Goal: Transaction & Acquisition: Purchase product/service

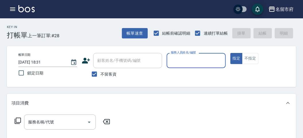
drag, startPoint x: 197, startPoint y: 62, endPoint x: 195, endPoint y: 67, distance: 4.8
click at [196, 64] on input "服務人員姓名/編號" at bounding box center [196, 61] width 54 height 10
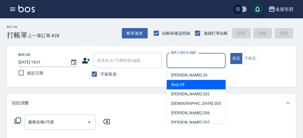
click at [190, 85] on div "Baly -28" at bounding box center [196, 84] width 59 height 9
type input "Baly-28"
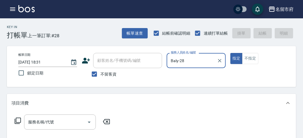
click at [16, 118] on icon at bounding box center [17, 121] width 7 height 7
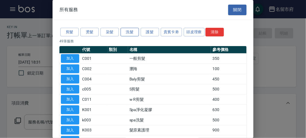
click at [123, 30] on button "洗髮" at bounding box center [129, 32] width 18 height 9
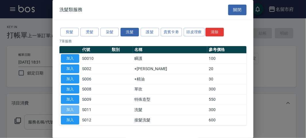
drag, startPoint x: 75, startPoint y: 106, endPoint x: 48, endPoint y: 117, distance: 30.0
click at [75, 105] on button "加入" at bounding box center [70, 109] width 18 height 9
type input "洗髮(S011)"
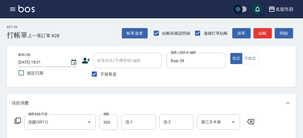
click at [16, 118] on icon at bounding box center [18, 121] width 6 height 6
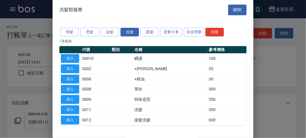
click at [72, 67] on button "加入" at bounding box center [70, 69] width 18 height 9
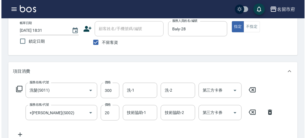
scroll to position [190, 0]
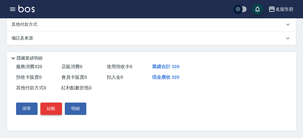
click at [48, 110] on button "結帳" at bounding box center [51, 109] width 22 height 12
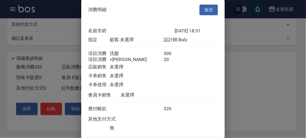
scroll to position [38, 0]
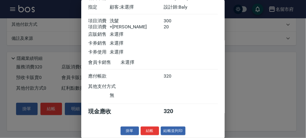
click at [151, 131] on button "結帳" at bounding box center [149, 131] width 18 height 9
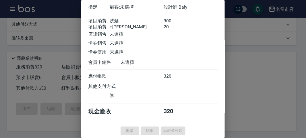
type input "[DATE] 19:08"
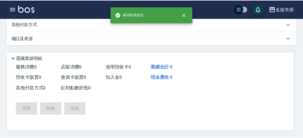
scroll to position [0, 0]
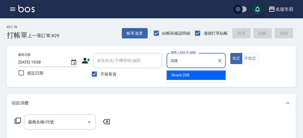
click at [184, 75] on span "Shark -208" at bounding box center [180, 75] width 18 height 6
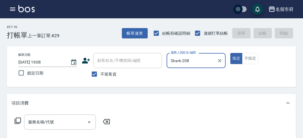
type input "Shark-208"
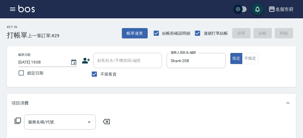
click at [18, 123] on icon at bounding box center [18, 121] width 6 height 6
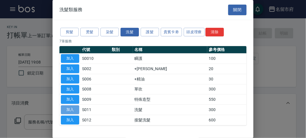
click at [69, 110] on button "加入" at bounding box center [70, 109] width 18 height 9
type input "洗髮(S011)"
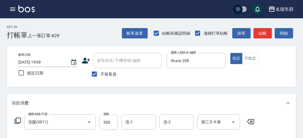
click at [17, 120] on icon at bounding box center [17, 121] width 7 height 7
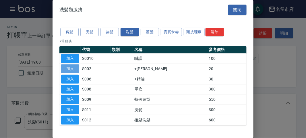
click at [69, 65] on button "加入" at bounding box center [70, 69] width 18 height 9
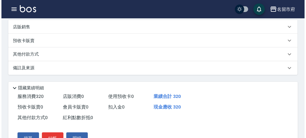
scroll to position [190, 0]
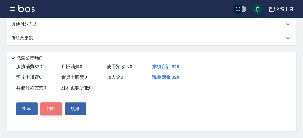
click at [50, 110] on button "結帳" at bounding box center [51, 109] width 22 height 12
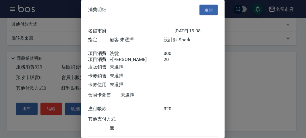
scroll to position [38, 0]
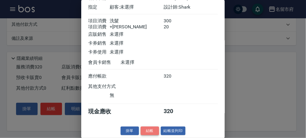
click at [147, 127] on button "結帳" at bounding box center [149, 131] width 18 height 9
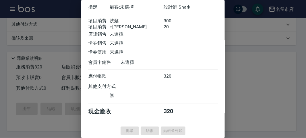
type input "[DATE] 19:25"
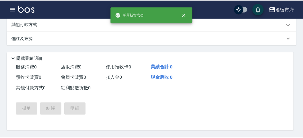
scroll to position [0, 0]
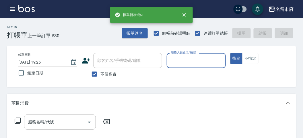
click at [13, 7] on icon "button" at bounding box center [12, 8] width 5 height 3
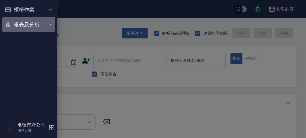
click at [26, 23] on button "報表及分析" at bounding box center [28, 24] width 53 height 15
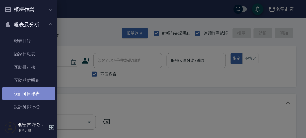
click at [32, 93] on link "設計師日報表" at bounding box center [28, 93] width 53 height 13
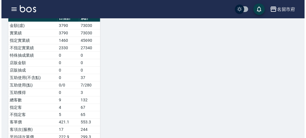
scroll to position [537, 0]
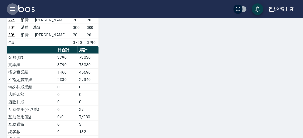
click at [13, 7] on icon "button" at bounding box center [12, 9] width 7 height 7
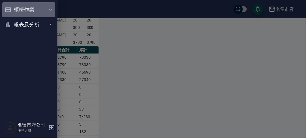
click at [22, 11] on button "櫃檯作業" at bounding box center [28, 9] width 53 height 15
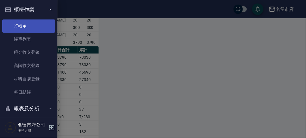
click at [28, 28] on link "打帳單" at bounding box center [28, 25] width 53 height 13
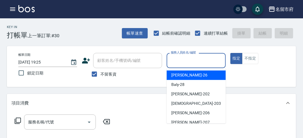
click at [173, 61] on input "服務人員姓名/編號" at bounding box center [196, 61] width 54 height 10
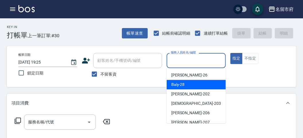
click at [171, 87] on span "Baly -28" at bounding box center [177, 85] width 13 height 6
type input "Baly-28"
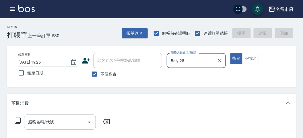
click at [16, 120] on icon at bounding box center [18, 121] width 6 height 6
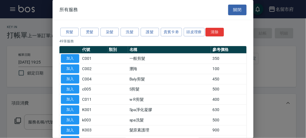
drag, startPoint x: 128, startPoint y: 36, endPoint x: 97, endPoint y: 9, distance: 41.0
click at [127, 36] on div "剪髮 燙髮 染髮 洗髮 護髮 貴賓卡劵 頭皮理療 清除" at bounding box center [152, 32] width 187 height 11
click at [125, 32] on button "洗髮" at bounding box center [129, 32] width 18 height 9
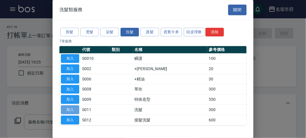
click at [70, 110] on button "加入" at bounding box center [70, 109] width 18 height 9
type input "洗髮(S011)"
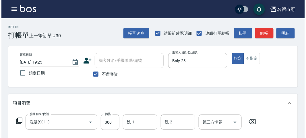
scroll to position [159, 0]
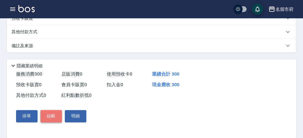
click at [50, 118] on button "結帳" at bounding box center [51, 116] width 22 height 12
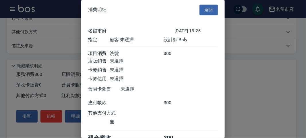
scroll to position [32, 0]
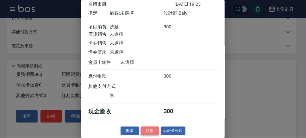
click at [149, 132] on button "結帳" at bounding box center [149, 131] width 18 height 9
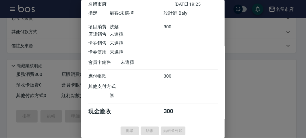
type input "[DATE] 19:44"
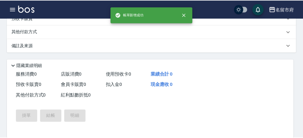
scroll to position [0, 0]
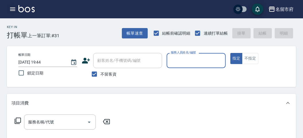
click at [12, 11] on icon "button" at bounding box center [12, 8] width 5 height 3
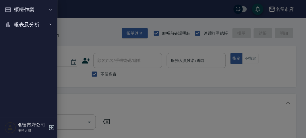
click at [25, 11] on button "櫃檯作業" at bounding box center [28, 9] width 53 height 15
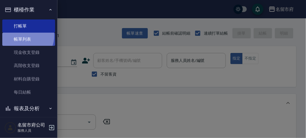
click at [24, 36] on link "帳單列表" at bounding box center [28, 39] width 53 height 13
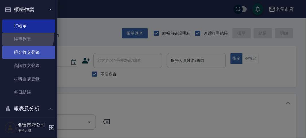
click at [24, 38] on link "帳單列表" at bounding box center [28, 39] width 53 height 13
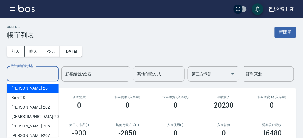
click at [33, 78] on input "設計師編號/姓名" at bounding box center [32, 74] width 46 height 10
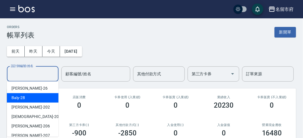
click at [36, 99] on div "Baly -28" at bounding box center [33, 97] width 52 height 9
type input "Baly-28"
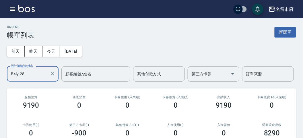
click at [12, 7] on icon "button" at bounding box center [12, 9] width 7 height 7
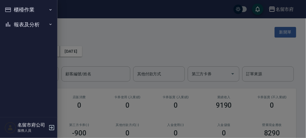
click at [14, 23] on button "報表及分析" at bounding box center [28, 24] width 53 height 15
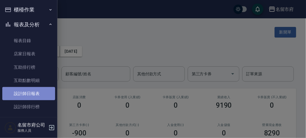
click at [32, 96] on link "設計師日報表" at bounding box center [28, 93] width 53 height 13
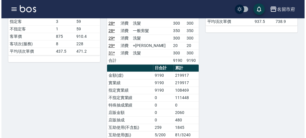
scroll to position [255, 0]
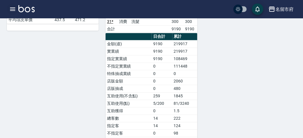
click at [14, 10] on icon "button" at bounding box center [12, 8] width 5 height 3
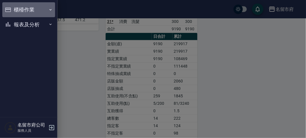
click at [14, 10] on button "櫃檯作業" at bounding box center [28, 9] width 53 height 15
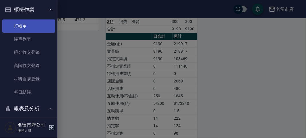
click at [22, 27] on link "打帳單" at bounding box center [28, 25] width 53 height 13
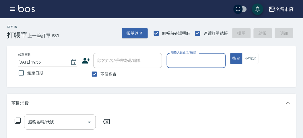
click at [185, 59] on input "服務人員姓名/編號" at bounding box center [196, 61] width 54 height 10
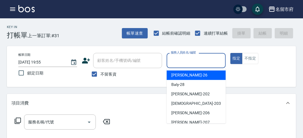
click at [199, 77] on div "[PERSON_NAME] -26" at bounding box center [196, 75] width 59 height 9
type input "[PERSON_NAME]-26"
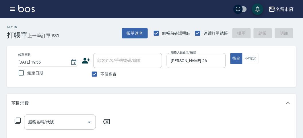
click at [18, 121] on icon at bounding box center [17, 121] width 7 height 7
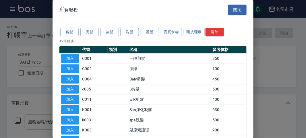
click at [130, 32] on button "洗髮" at bounding box center [129, 32] width 18 height 9
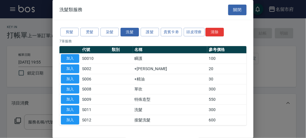
drag, startPoint x: 67, startPoint y: 106, endPoint x: 64, endPoint y: 107, distance: 3.3
click at [68, 106] on button "加入" at bounding box center [70, 109] width 18 height 9
type input "洗髮(S011)"
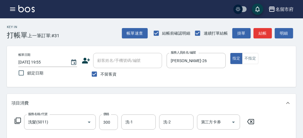
click at [17, 120] on icon at bounding box center [17, 121] width 7 height 7
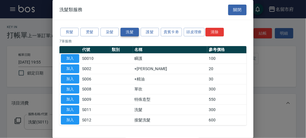
click at [127, 32] on button "洗髮" at bounding box center [129, 32] width 18 height 9
click at [74, 106] on button "加入" at bounding box center [70, 109] width 18 height 9
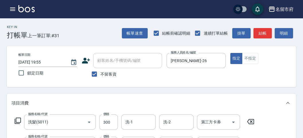
click at [19, 119] on icon at bounding box center [17, 121] width 7 height 7
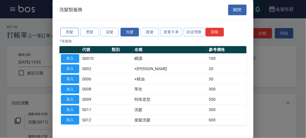
click at [74, 31] on button "剪髮" at bounding box center [69, 32] width 18 height 9
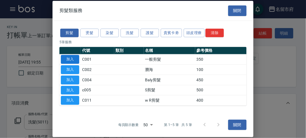
click at [71, 60] on button "加入" at bounding box center [70, 59] width 18 height 9
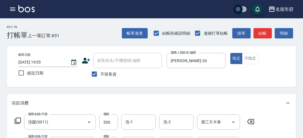
click at [18, 118] on icon at bounding box center [17, 121] width 7 height 7
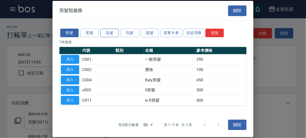
click at [108, 34] on button "染髮" at bounding box center [109, 32] width 18 height 9
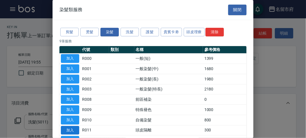
click at [74, 127] on button "加入" at bounding box center [70, 130] width 18 height 9
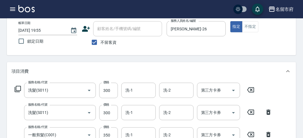
scroll to position [64, 0]
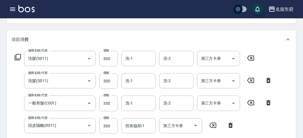
click at [16, 55] on icon at bounding box center [18, 57] width 6 height 6
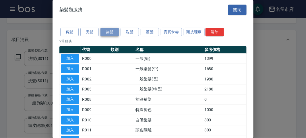
click at [112, 31] on button "染髮" at bounding box center [109, 32] width 18 height 9
click at [230, 11] on button "關閉" at bounding box center [237, 10] width 18 height 11
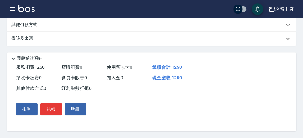
scroll to position [75, 0]
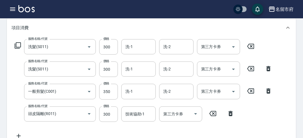
click at [19, 45] on icon at bounding box center [17, 45] width 7 height 7
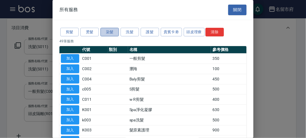
click at [114, 32] on button "染髮" at bounding box center [109, 32] width 18 height 9
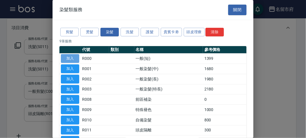
click at [73, 56] on button "加入" at bounding box center [70, 58] width 18 height 9
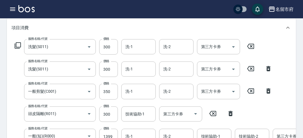
scroll to position [108, 0]
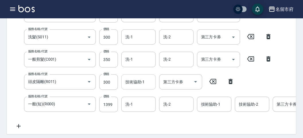
click at [126, 83] on input "技術協助-1" at bounding box center [138, 82] width 29 height 10
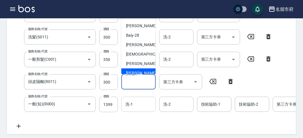
click at [142, 106] on input "洗-1" at bounding box center [138, 104] width 29 height 10
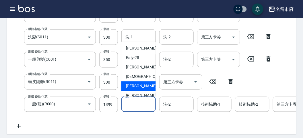
scroll to position [44, 0]
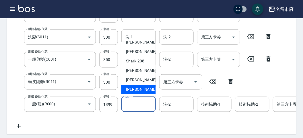
click at [143, 91] on span "[PERSON_NAME] -222" at bounding box center [145, 90] width 38 height 6
type input "[PERSON_NAME]-222"
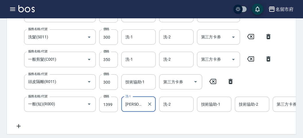
scroll to position [44, 0]
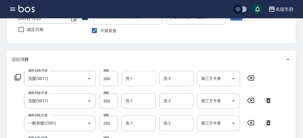
click at [130, 77] on input "洗-1" at bounding box center [138, 79] width 29 height 10
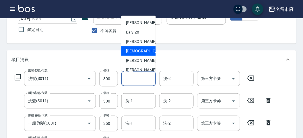
scroll to position [44, 0]
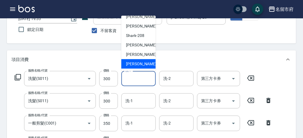
click at [139, 62] on span "[PERSON_NAME] -222" at bounding box center [145, 64] width 38 height 6
type input "[PERSON_NAME]-222"
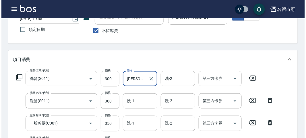
scroll to position [263, 0]
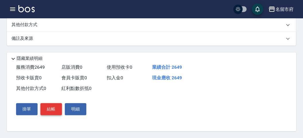
click at [50, 108] on button "結帳" at bounding box center [51, 109] width 22 height 12
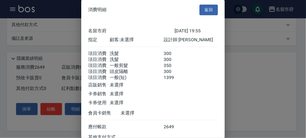
scroll to position [58, 0]
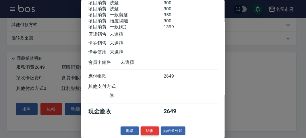
click at [145, 132] on button "結帳" at bounding box center [149, 131] width 18 height 9
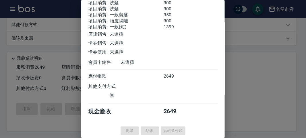
type input "[DATE] 20:24"
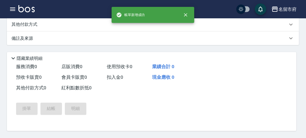
scroll to position [0, 0]
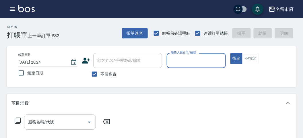
click at [185, 60] on input "服務人員姓名/編號" at bounding box center [196, 61] width 54 height 10
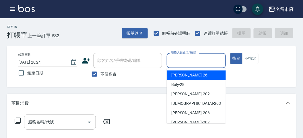
click at [194, 72] on div "[PERSON_NAME] -26" at bounding box center [196, 75] width 59 height 9
type input "[PERSON_NAME]-26"
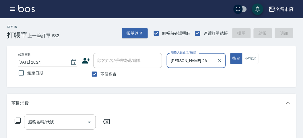
click at [16, 120] on icon at bounding box center [18, 121] width 6 height 6
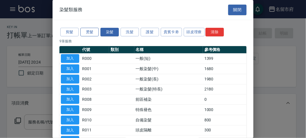
click at [88, 31] on button "燙髮" at bounding box center [89, 32] width 18 height 9
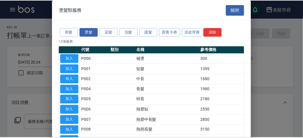
scroll to position [32, 0]
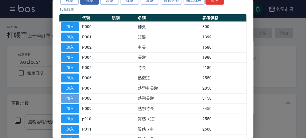
click at [69, 96] on button "加入" at bounding box center [70, 98] width 18 height 9
type input "熱朔長髮(P008)"
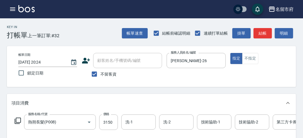
click at [19, 120] on icon at bounding box center [17, 121] width 7 height 7
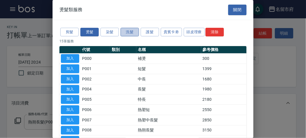
click at [129, 33] on button "洗髮" at bounding box center [129, 32] width 18 height 9
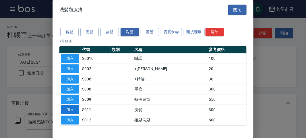
click at [72, 105] on button "加入" at bounding box center [70, 109] width 18 height 9
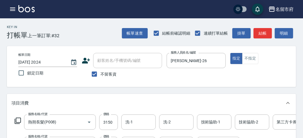
scroll to position [64, 0]
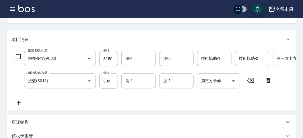
click at [18, 57] on icon at bounding box center [17, 57] width 7 height 7
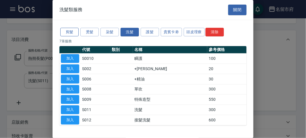
click at [69, 29] on button "剪髮" at bounding box center [69, 32] width 18 height 9
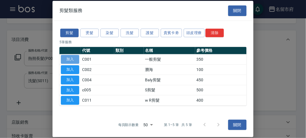
click at [69, 56] on button "加入" at bounding box center [70, 59] width 18 height 9
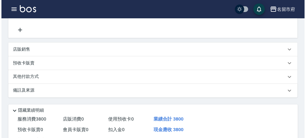
scroll to position [218, 0]
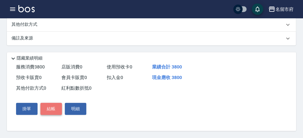
click at [54, 107] on button "結帳" at bounding box center [51, 109] width 22 height 12
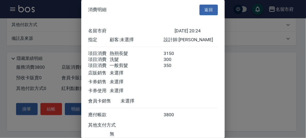
scroll to position [45, 0]
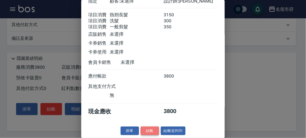
click at [146, 131] on button "結帳" at bounding box center [149, 131] width 18 height 9
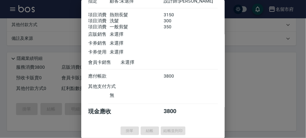
type input "[DATE] 20:25"
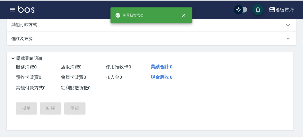
scroll to position [0, 0]
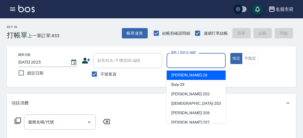
drag, startPoint x: 195, startPoint y: 61, endPoint x: 196, endPoint y: 65, distance: 3.8
click at [196, 62] on input "服務人員姓名/編號" at bounding box center [196, 61] width 54 height 10
click at [200, 75] on div "[PERSON_NAME] -26" at bounding box center [196, 75] width 59 height 9
type input "[PERSON_NAME]-26"
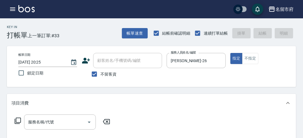
click at [15, 121] on icon at bounding box center [17, 121] width 7 height 7
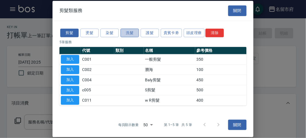
click at [130, 34] on button "洗髮" at bounding box center [129, 32] width 18 height 9
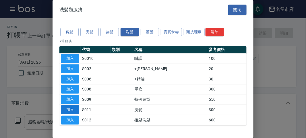
click at [69, 110] on button "加入" at bounding box center [70, 109] width 18 height 9
type input "洗髮(S011)"
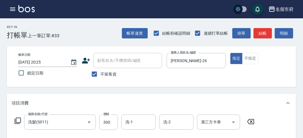
click at [16, 120] on icon at bounding box center [18, 121] width 6 height 6
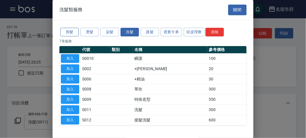
click at [73, 32] on button "剪髮" at bounding box center [69, 32] width 18 height 9
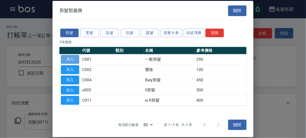
click at [71, 62] on button "加入" at bounding box center [70, 59] width 18 height 9
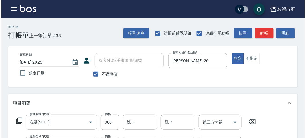
scroll to position [190, 0]
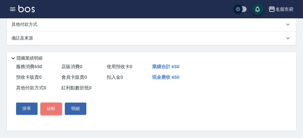
click at [49, 111] on button "結帳" at bounding box center [51, 109] width 22 height 12
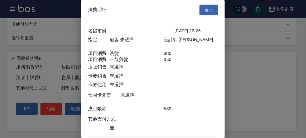
scroll to position [38, 0]
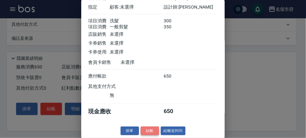
drag, startPoint x: 147, startPoint y: 130, endPoint x: 149, endPoint y: 122, distance: 7.8
click at [147, 129] on button "結帳" at bounding box center [149, 131] width 18 height 9
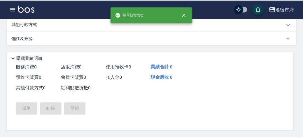
scroll to position [0, 0]
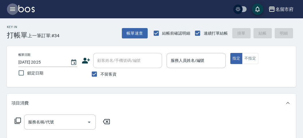
drag, startPoint x: 9, startPoint y: 9, endPoint x: 13, endPoint y: 9, distance: 4.3
click at [13, 9] on button "button" at bounding box center [12, 8] width 11 height 11
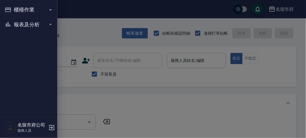
click at [20, 24] on button "報表及分析" at bounding box center [28, 24] width 53 height 15
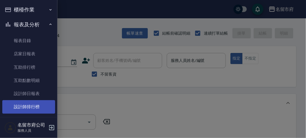
click at [39, 106] on link "設計師排行榜" at bounding box center [28, 106] width 53 height 13
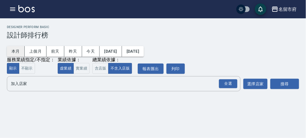
click at [19, 49] on button "本月" at bounding box center [16, 51] width 18 height 11
click at [227, 84] on div "全選" at bounding box center [228, 83] width 18 height 9
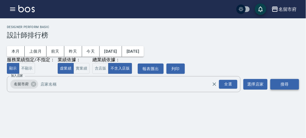
click at [282, 87] on button "搜尋" at bounding box center [284, 84] width 29 height 11
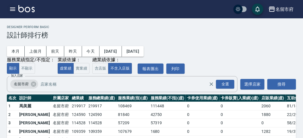
click at [13, 8] on icon "button" at bounding box center [12, 9] width 7 height 7
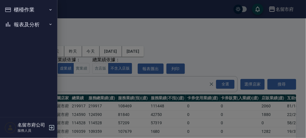
click at [13, 10] on button "櫃檯作業" at bounding box center [28, 9] width 53 height 15
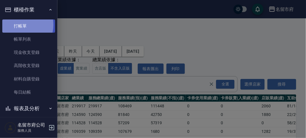
click at [19, 25] on link "打帳單" at bounding box center [28, 25] width 53 height 13
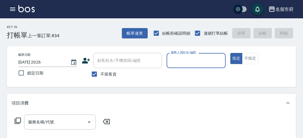
click at [10, 9] on icon "button" at bounding box center [12, 9] width 7 height 7
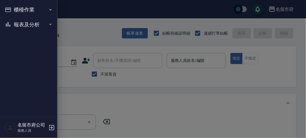
click at [17, 9] on button "櫃檯作業" at bounding box center [28, 9] width 53 height 15
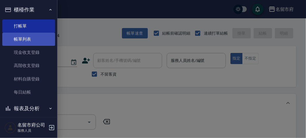
click at [28, 38] on link "帳單列表" at bounding box center [28, 39] width 53 height 13
click at [44, 37] on link "帳單列表" at bounding box center [28, 39] width 53 height 13
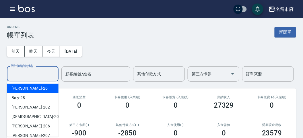
click at [36, 73] on input "設計師編號/姓名" at bounding box center [32, 74] width 46 height 10
click at [29, 89] on div "[PERSON_NAME] -26" at bounding box center [33, 88] width 52 height 9
type input "[PERSON_NAME]-26"
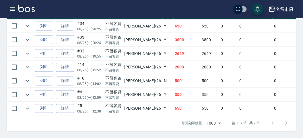
scroll to position [142, 0]
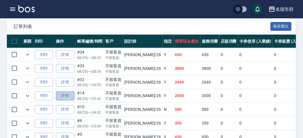
click at [64, 95] on link "詳情" at bounding box center [65, 96] width 18 height 9
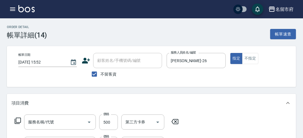
type input "[DATE] 15:52"
checkbox input "true"
type input "[PERSON_NAME]-26"
type input "spa洗髮(k003)"
type input "歌德式結構護(T010)"
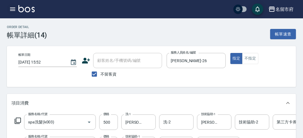
click at [13, 9] on icon "button" at bounding box center [12, 8] width 5 height 3
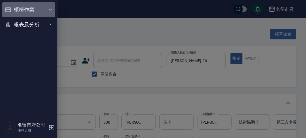
click at [13, 10] on button "櫃檯作業" at bounding box center [28, 9] width 53 height 15
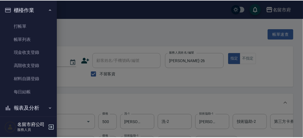
scroll to position [5, 0]
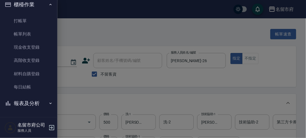
click at [119, 96] on div at bounding box center [153, 69] width 306 height 138
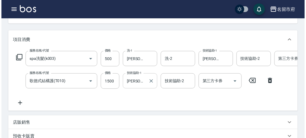
scroll to position [0, 0]
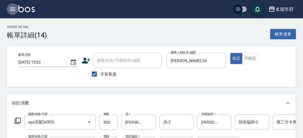
click at [12, 11] on icon "button" at bounding box center [12, 8] width 5 height 3
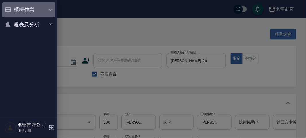
click at [25, 11] on button "櫃檯作業" at bounding box center [28, 9] width 53 height 15
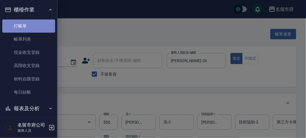
click at [30, 27] on link "打帳單" at bounding box center [28, 25] width 53 height 13
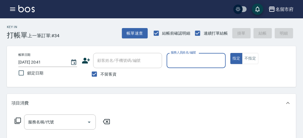
click at [192, 61] on input "服務人員姓名/編號" at bounding box center [196, 61] width 54 height 10
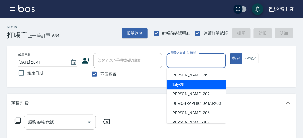
click at [193, 87] on div "Baly -28" at bounding box center [196, 84] width 59 height 9
type input "Baly-28"
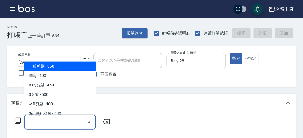
click at [48, 120] on input "服務名稱/代號" at bounding box center [56, 122] width 58 height 10
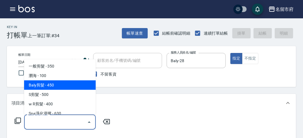
click at [67, 82] on span "Baly剪髮 - 450" at bounding box center [60, 85] width 72 height 9
type input "Baly剪髮(C004)"
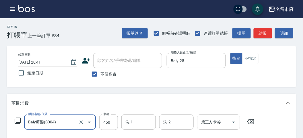
click at [17, 119] on icon at bounding box center [17, 121] width 7 height 7
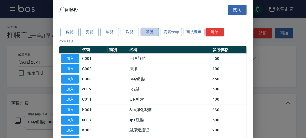
click at [149, 33] on button "護髮" at bounding box center [149, 32] width 18 height 9
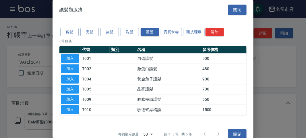
drag, startPoint x: 73, startPoint y: 97, endPoint x: 76, endPoint y: 99, distance: 3.3
click at [72, 97] on button "加入" at bounding box center [70, 99] width 18 height 9
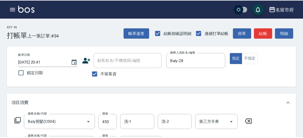
scroll to position [75, 0]
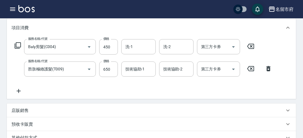
click at [18, 44] on icon at bounding box center [17, 45] width 7 height 7
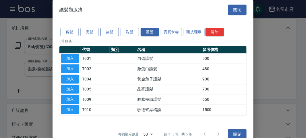
click at [106, 31] on button "染髮" at bounding box center [109, 32] width 18 height 9
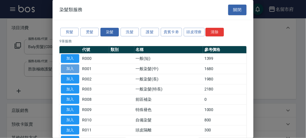
click at [67, 68] on button "加入" at bounding box center [70, 69] width 18 height 9
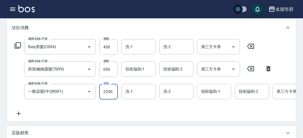
type input "2200"
click at [217, 89] on div "技術協助-1 技術協助-1" at bounding box center [214, 91] width 34 height 15
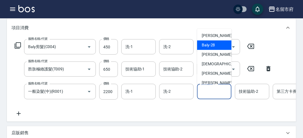
click at [212, 44] on span "Baly -28" at bounding box center [208, 45] width 13 height 6
type input "Baly-28"
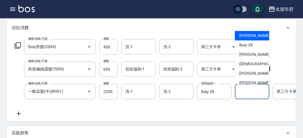
drag, startPoint x: 248, startPoint y: 92, endPoint x: 253, endPoint y: 81, distance: 11.7
click at [248, 92] on input "技術協助-2" at bounding box center [251, 92] width 29 height 10
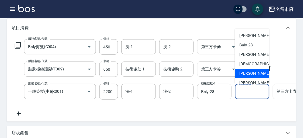
scroll to position [44, 0]
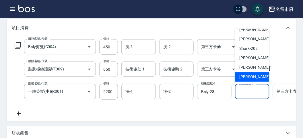
click at [257, 77] on span "[PERSON_NAME] -222" at bounding box center [258, 77] width 38 height 6
type input "[PERSON_NAME]-222"
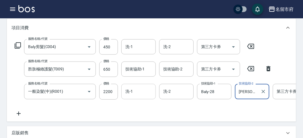
click at [125, 89] on input "洗-1" at bounding box center [138, 92] width 29 height 10
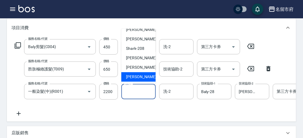
drag, startPoint x: 132, startPoint y: 76, endPoint x: 134, endPoint y: 69, distance: 7.0
click at [133, 76] on span "[PERSON_NAME] -222" at bounding box center [145, 77] width 38 height 6
type input "[PERSON_NAME]-222"
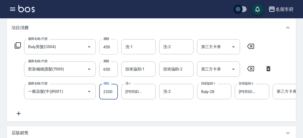
click at [114, 48] on input "450" at bounding box center [108, 46] width 19 height 15
type input "750"
click at [138, 48] on input "洗-1" at bounding box center [138, 47] width 29 height 10
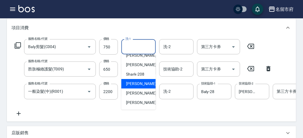
click at [169, 107] on div "服務名稱/代號 Baly剪髮(C004) 服務名稱/代號 價格 750 價格 洗-1 洗-1 洗-2 洗-2 第三方卡券 第三方卡券 服務名稱/代號 胜肽極緻…" at bounding box center [181, 78] width 340 height 78
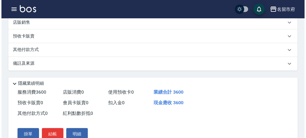
scroll to position [218, 0]
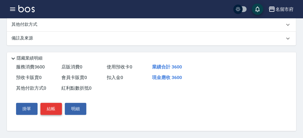
drag, startPoint x: 50, startPoint y: 111, endPoint x: 60, endPoint y: 108, distance: 9.7
click at [51, 110] on button "結帳" at bounding box center [51, 109] width 22 height 12
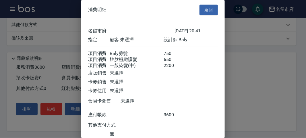
scroll to position [45, 0]
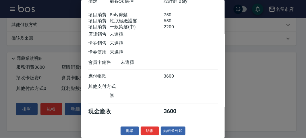
drag, startPoint x: 145, startPoint y: 132, endPoint x: 143, endPoint y: 125, distance: 7.4
click at [145, 130] on button "結帳" at bounding box center [149, 131] width 18 height 9
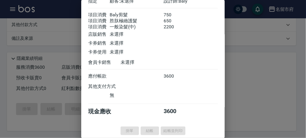
type input "[DATE] 20:46"
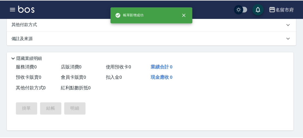
scroll to position [0, 0]
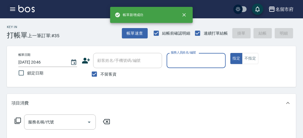
click at [14, 8] on icon "button" at bounding box center [12, 9] width 7 height 7
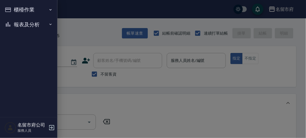
click at [14, 8] on button "櫃檯作業" at bounding box center [28, 9] width 53 height 15
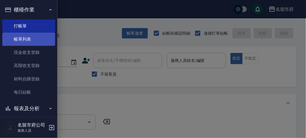
click at [17, 36] on link "帳單列表" at bounding box center [28, 39] width 53 height 13
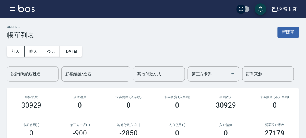
click at [39, 72] on input "設計師編號/姓名" at bounding box center [32, 74] width 46 height 10
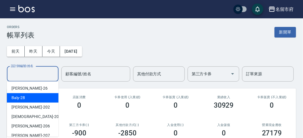
click at [42, 97] on div "Baly -28" at bounding box center [33, 97] width 52 height 9
type input "Baly-28"
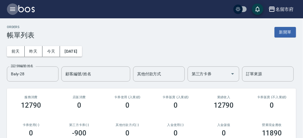
click at [12, 9] on icon "button" at bounding box center [12, 8] width 5 height 3
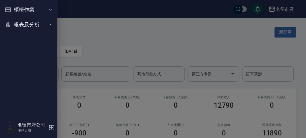
click at [24, 26] on button "報表及分析" at bounding box center [28, 24] width 53 height 15
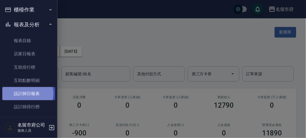
click at [27, 94] on link "設計師日報表" at bounding box center [28, 93] width 53 height 13
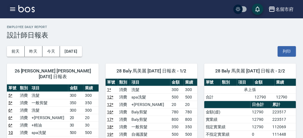
click at [12, 9] on icon "button" at bounding box center [12, 9] width 7 height 7
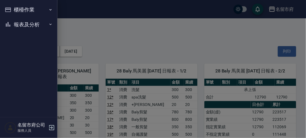
click at [12, 9] on div "櫃檯作業 打帳單 帳單列表 現金收支登錄 高階收支登錄 材料自購登錄 每日結帳 報表及分析 報表目錄 店家日報表 互助排行榜 互助點數明細 設計師日報表 設計…" at bounding box center [28, 69] width 57 height 138
click at [12, 9] on button "櫃檯作業" at bounding box center [28, 9] width 53 height 15
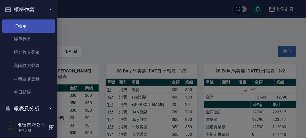
click at [19, 20] on link "打帳單" at bounding box center [28, 25] width 53 height 13
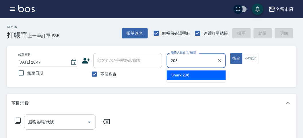
click at [188, 75] on span "Shark -208" at bounding box center [180, 75] width 18 height 6
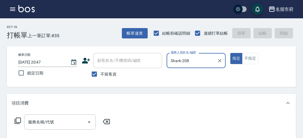
type input "Shark-208"
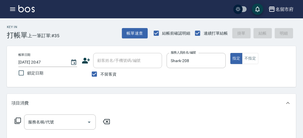
click at [18, 120] on icon at bounding box center [17, 121] width 7 height 7
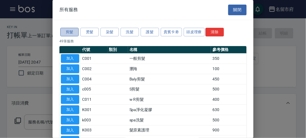
click at [70, 32] on button "剪髮" at bounding box center [69, 32] width 18 height 9
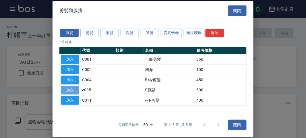
click at [69, 91] on button "加入" at bounding box center [70, 90] width 18 height 9
type input "S剪髮(c005)"
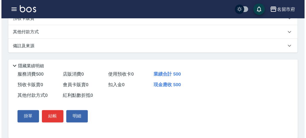
scroll to position [168, 0]
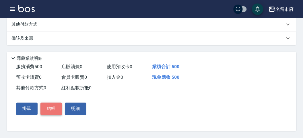
click at [52, 107] on button "結帳" at bounding box center [51, 109] width 22 height 12
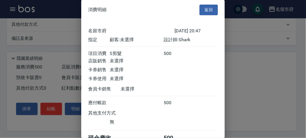
scroll to position [32, 0]
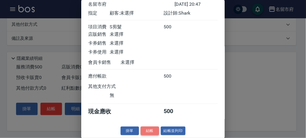
click at [150, 134] on button "結帳" at bounding box center [149, 131] width 18 height 9
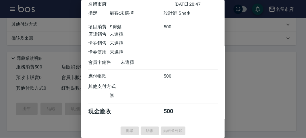
type input "[DATE] 20:52"
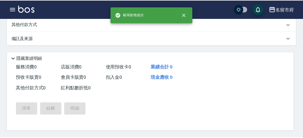
scroll to position [0, 0]
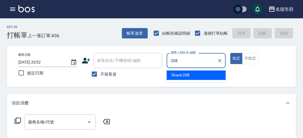
click at [191, 75] on div "Shark -208" at bounding box center [196, 75] width 59 height 9
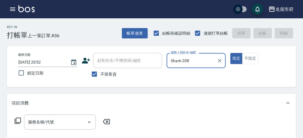
type input "Shark-208"
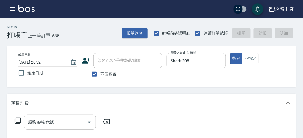
click at [19, 122] on icon at bounding box center [17, 121] width 7 height 7
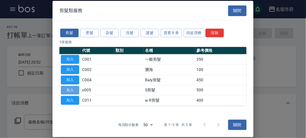
click at [75, 88] on button "加入" at bounding box center [70, 90] width 18 height 9
type input "S剪髮(c005)"
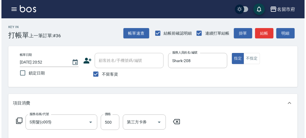
scroll to position [168, 0]
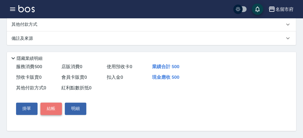
click at [54, 108] on button "結帳" at bounding box center [51, 109] width 22 height 12
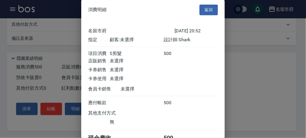
scroll to position [32, 0]
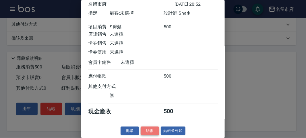
click at [152, 133] on button "結帳" at bounding box center [149, 131] width 18 height 9
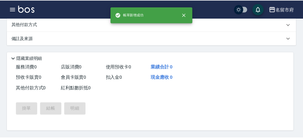
scroll to position [0, 0]
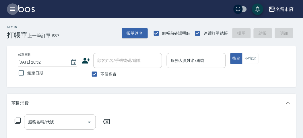
click at [15, 8] on icon "button" at bounding box center [12, 8] width 5 height 3
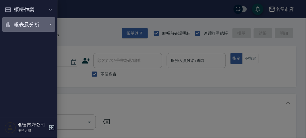
click at [27, 26] on button "報表及分析" at bounding box center [28, 24] width 53 height 15
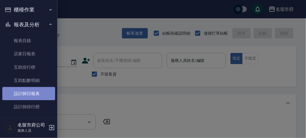
click at [30, 91] on link "設計師日報表" at bounding box center [28, 93] width 53 height 13
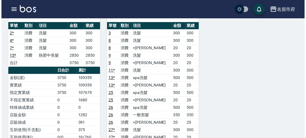
scroll to position [525, 0]
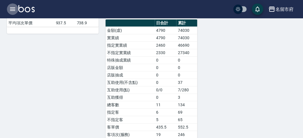
click at [11, 8] on icon "button" at bounding box center [12, 8] width 5 height 3
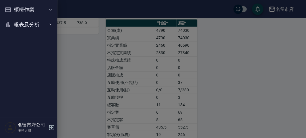
click at [28, 7] on button "櫃檯作業" at bounding box center [28, 9] width 53 height 15
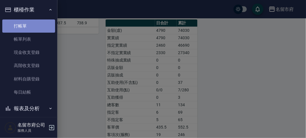
click at [36, 26] on link "打帳單" at bounding box center [28, 25] width 53 height 13
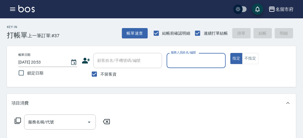
click at [210, 60] on input "服務人員姓名/編號" at bounding box center [196, 61] width 54 height 10
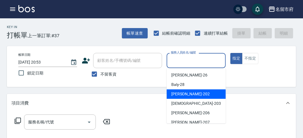
click at [196, 97] on div "[PERSON_NAME] -202" at bounding box center [196, 93] width 59 height 9
type input "[PERSON_NAME]-202"
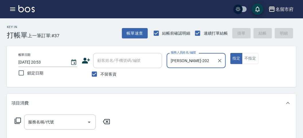
click at [17, 122] on icon at bounding box center [17, 121] width 7 height 7
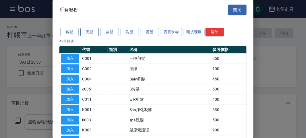
click at [91, 31] on button "燙髮" at bounding box center [89, 32] width 18 height 9
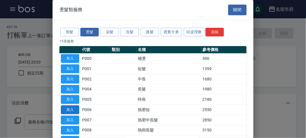
click at [69, 108] on button "加入" at bounding box center [70, 109] width 18 height 9
type input "熱塑短(P006)"
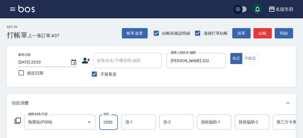
click at [111, 123] on input "2550" at bounding box center [108, 122] width 19 height 15
type input "3550"
click at [125, 95] on div "項目消費" at bounding box center [151, 103] width 289 height 18
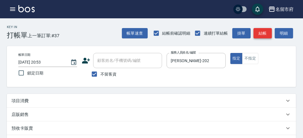
click at [265, 30] on button "結帳" at bounding box center [262, 33] width 18 height 11
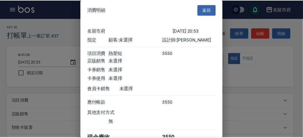
scroll to position [32, 0]
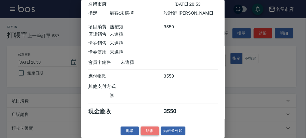
click at [146, 131] on button "結帳" at bounding box center [149, 131] width 18 height 9
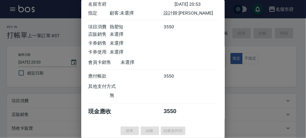
type input "[DATE] 20:58"
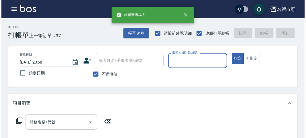
scroll to position [159, 0]
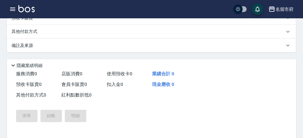
click at [13, 9] on icon "button" at bounding box center [12, 9] width 7 height 7
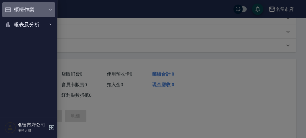
click at [17, 9] on button "櫃檯作業" at bounding box center [28, 9] width 53 height 15
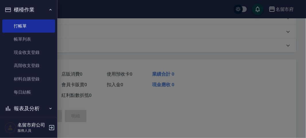
click at [31, 9] on button "櫃檯作業" at bounding box center [28, 9] width 53 height 15
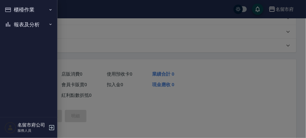
click at [32, 25] on button "報表及分析" at bounding box center [28, 24] width 53 height 15
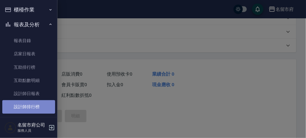
click at [42, 106] on link "設計師排行榜" at bounding box center [28, 106] width 53 height 13
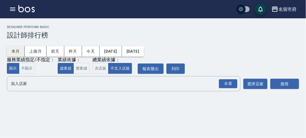
click at [20, 52] on button "本月" at bounding box center [16, 51] width 18 height 11
click at [229, 84] on div "全選" at bounding box center [228, 83] width 18 height 9
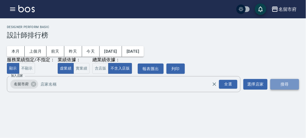
click at [271, 83] on button "搜尋" at bounding box center [284, 84] width 29 height 11
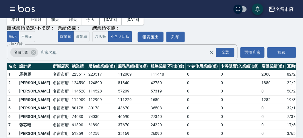
scroll to position [50, 0]
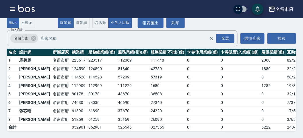
click at [51, 98] on td "名留市府" at bounding box center [60, 102] width 19 height 9
click at [70, 90] on td "80178" at bounding box center [78, 94] width 17 height 9
click at [191, 25] on div "名留市府 [DATE] - [DATE] 設計師排行榜 列印時間： [DATE][PHONE_NUMBER]:00 Designer Perform Basi…" at bounding box center [151, 55] width 303 height 166
